Goal: Navigation & Orientation: Understand site structure

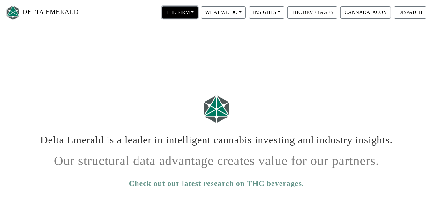
click at [191, 14] on button "THE FIRM" at bounding box center [180, 12] width 36 height 12
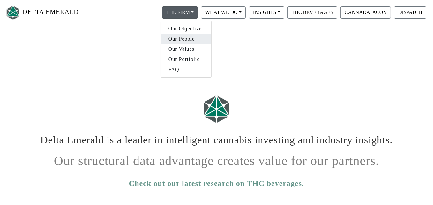
click at [188, 42] on link "Our People" at bounding box center [186, 39] width 50 height 10
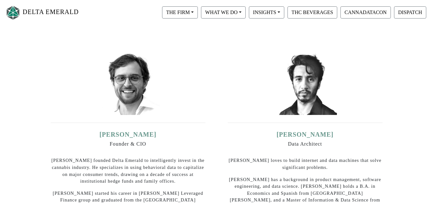
scroll to position [104, 0]
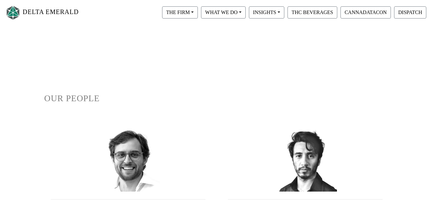
scroll to position [104, 0]
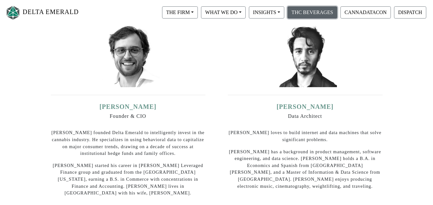
click at [299, 6] on button "THC BEVERAGES" at bounding box center [313, 12] width 50 height 12
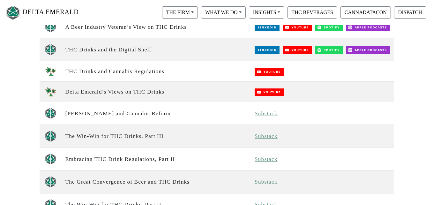
scroll to position [278, 0]
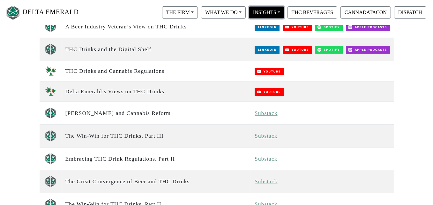
click at [198, 8] on button "INSIGHTS" at bounding box center [180, 12] width 36 height 12
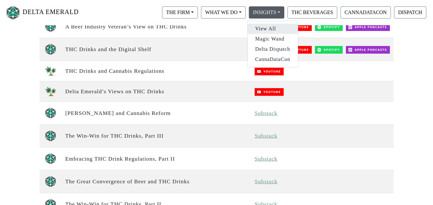
click at [271, 28] on link "View All" at bounding box center [273, 29] width 50 height 10
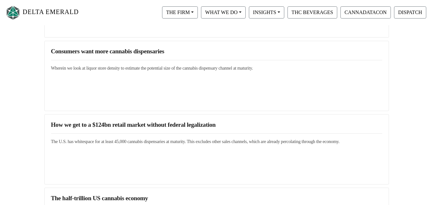
scroll to position [810, 0]
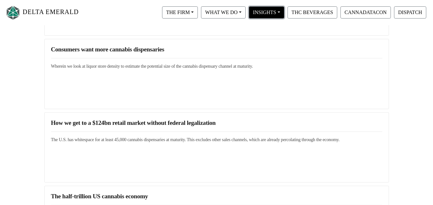
click at [198, 14] on button "INSIGHTS" at bounding box center [180, 12] width 36 height 12
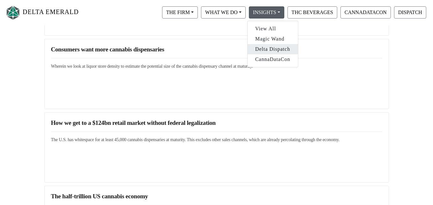
click at [276, 45] on link "Delta Dispatch" at bounding box center [273, 49] width 50 height 10
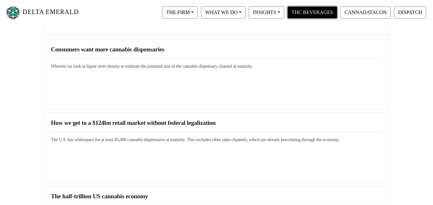
click at [303, 11] on button "THC BEVERAGES" at bounding box center [313, 12] width 50 height 12
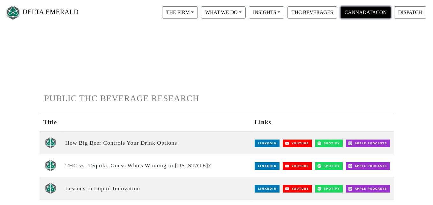
click at [353, 11] on button "CANNADATACON" at bounding box center [366, 12] width 50 height 12
